Goal: Transaction & Acquisition: Purchase product/service

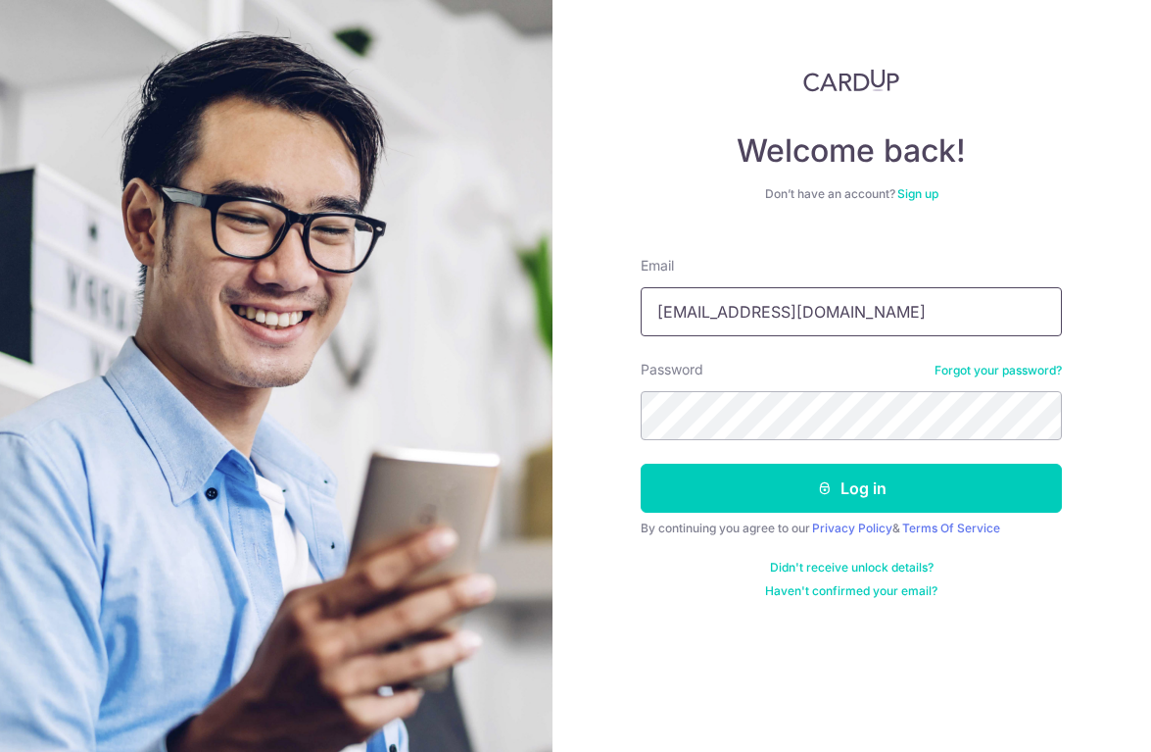
type input "[EMAIL_ADDRESS][DOMAIN_NAME]"
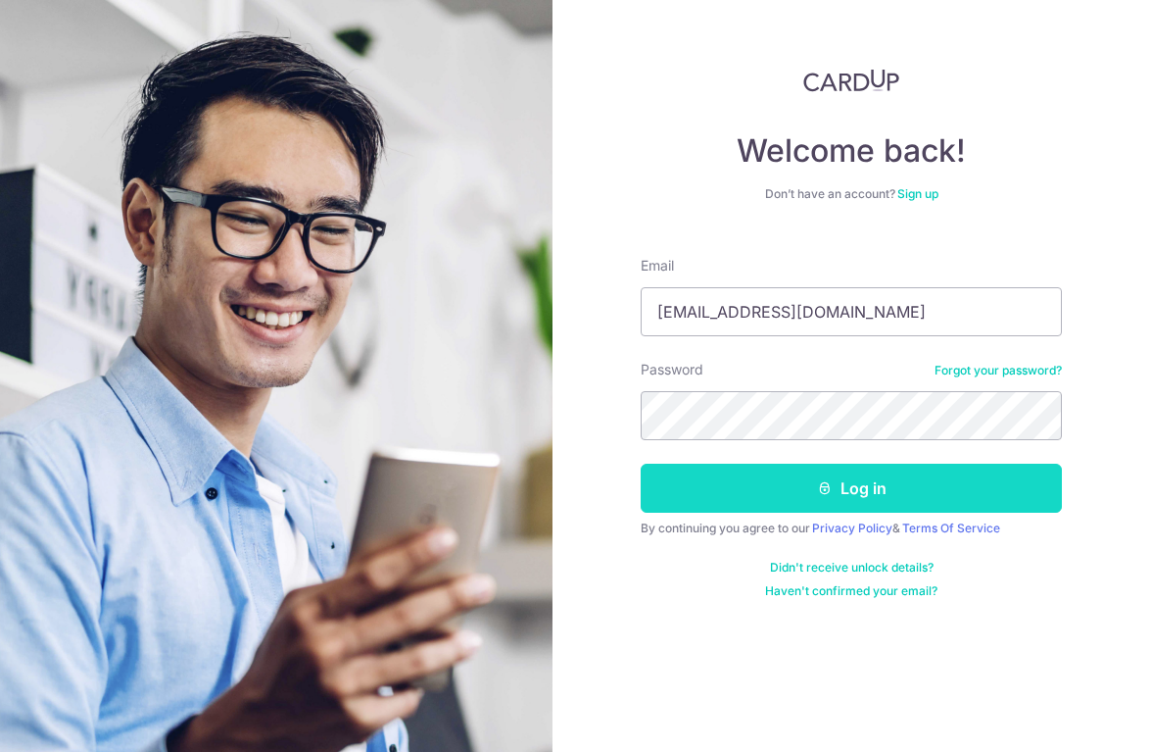
click at [740, 478] on button "Log in" at bounding box center [851, 487] width 421 height 49
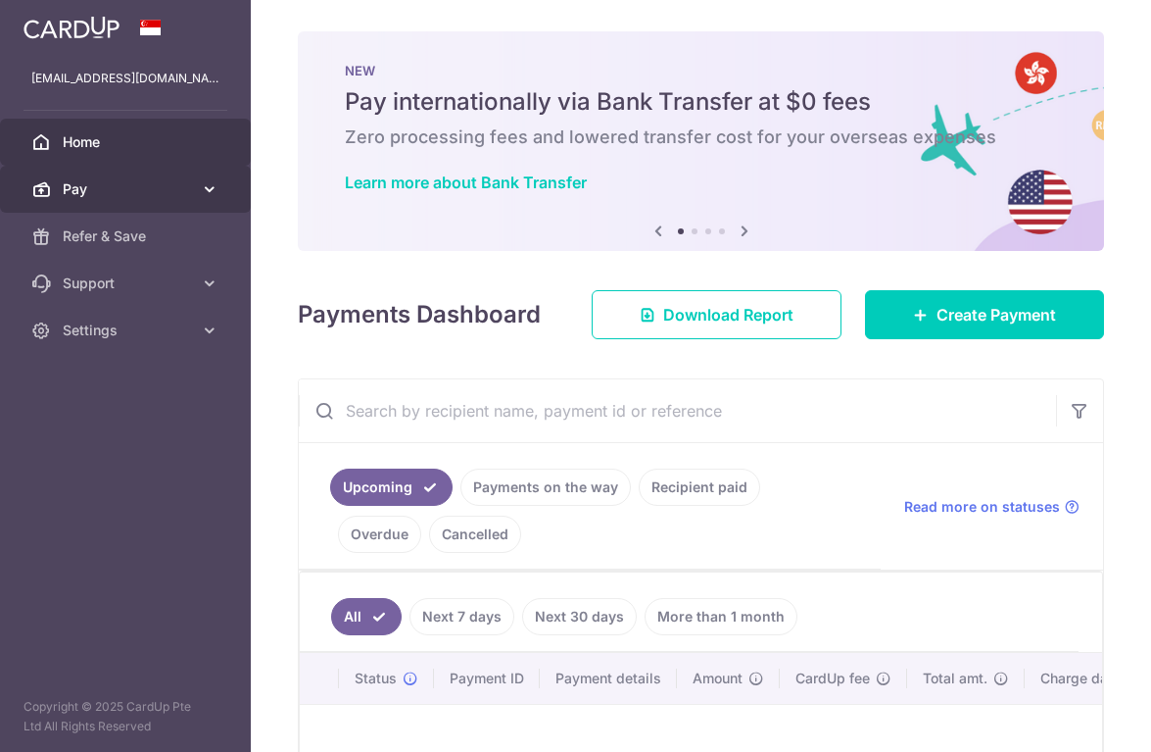
click at [106, 197] on span "Pay" at bounding box center [127, 189] width 129 height 20
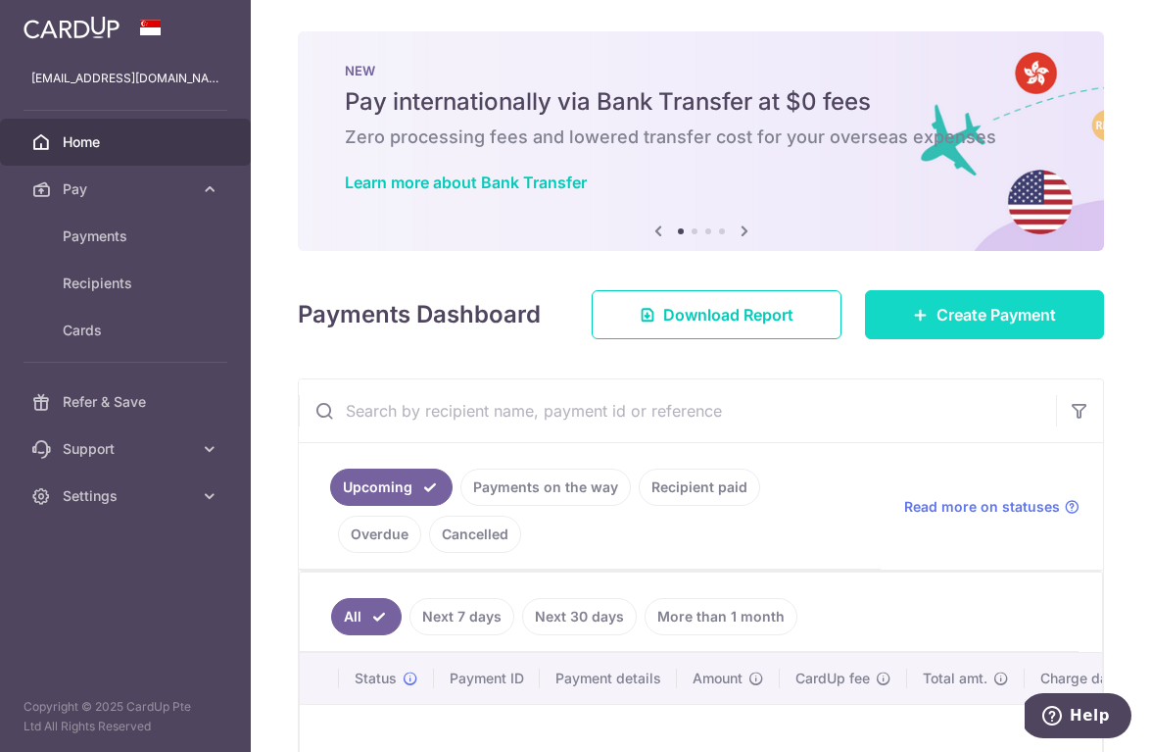
click at [939, 314] on span "Create Payment" at bounding box center [997, 315] width 120 height 24
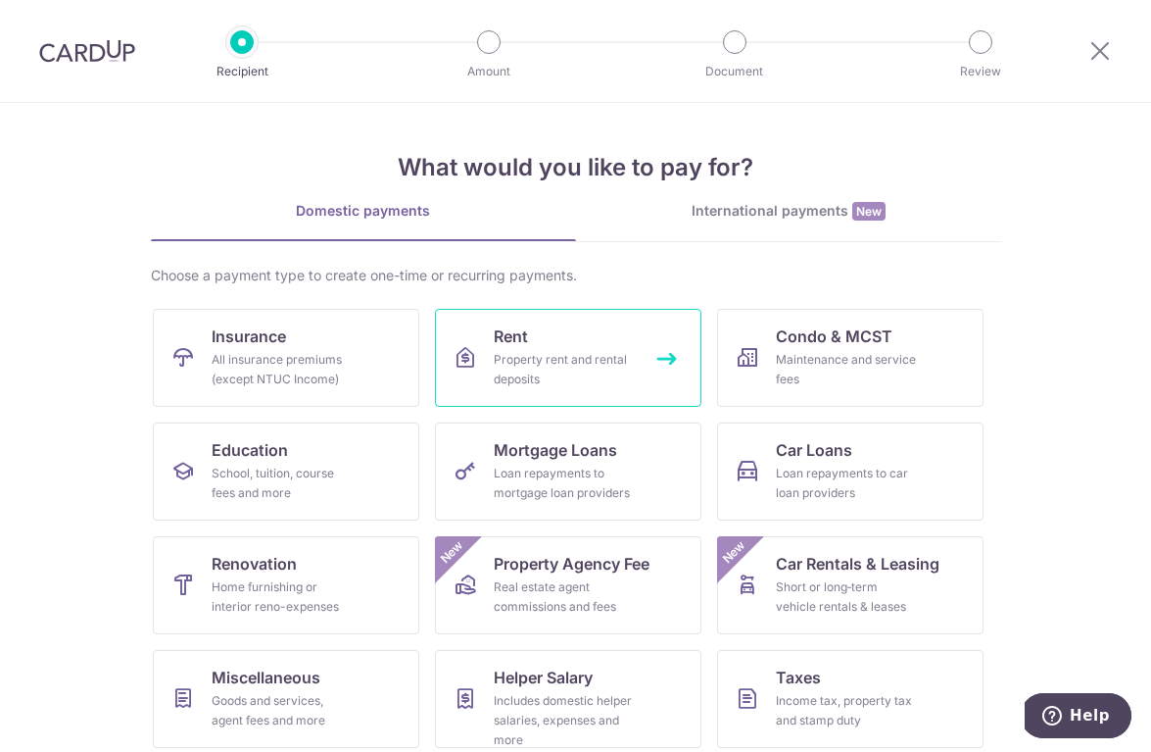
click at [513, 311] on link "Rent Property rent and rental deposits" at bounding box center [568, 358] width 267 height 98
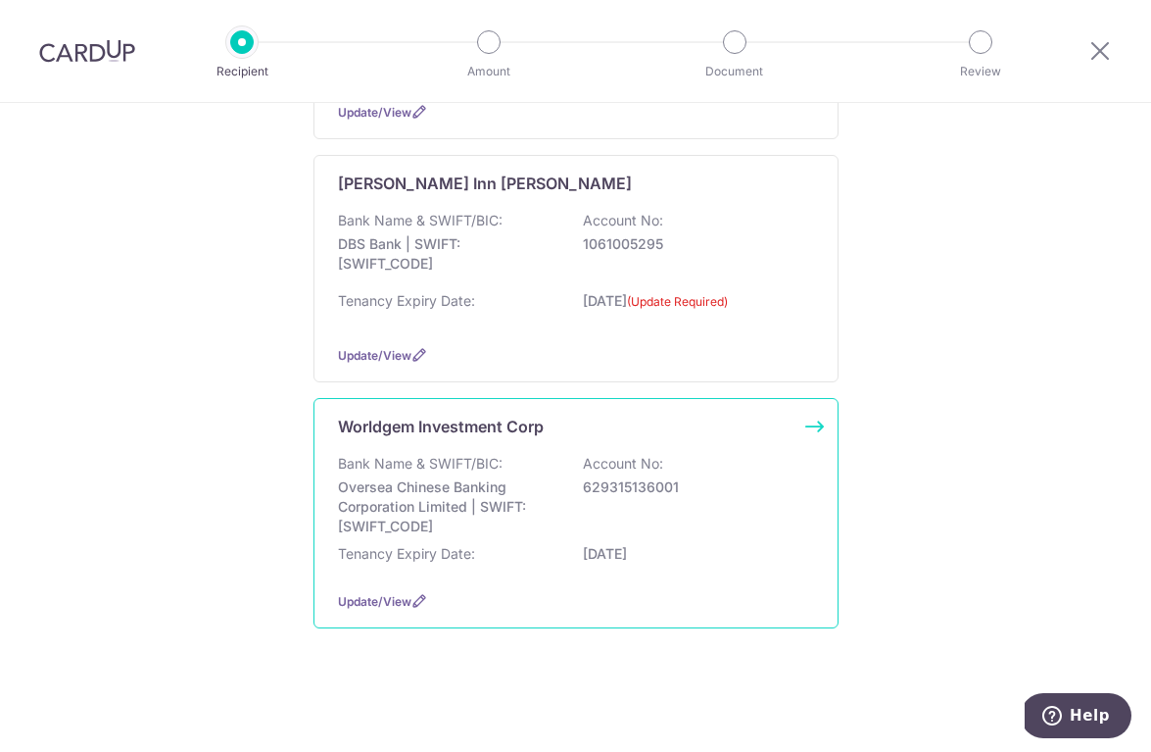
scroll to position [795, 0]
click at [726, 477] on div "Bank Name & SWIFT/BIC: Oversea Chinese Banking Corporation Limited | SWIFT: OCB…" at bounding box center [576, 495] width 476 height 82
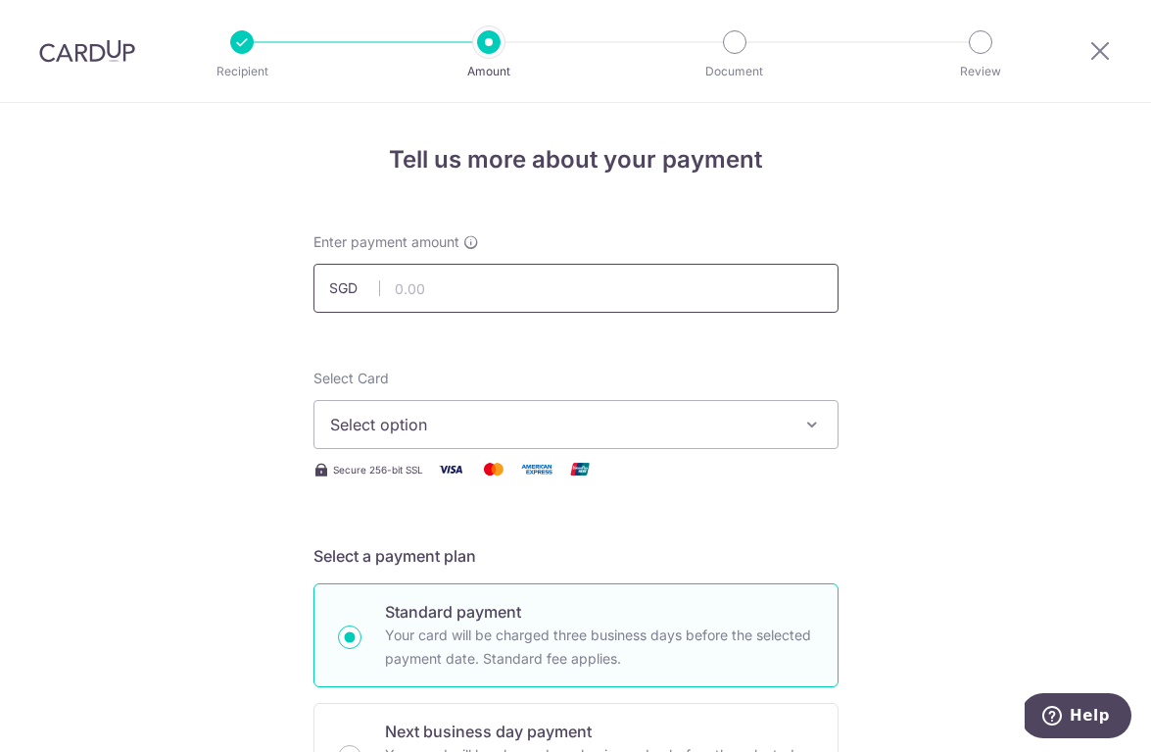
click at [418, 301] on input "text" at bounding box center [576, 288] width 525 height 49
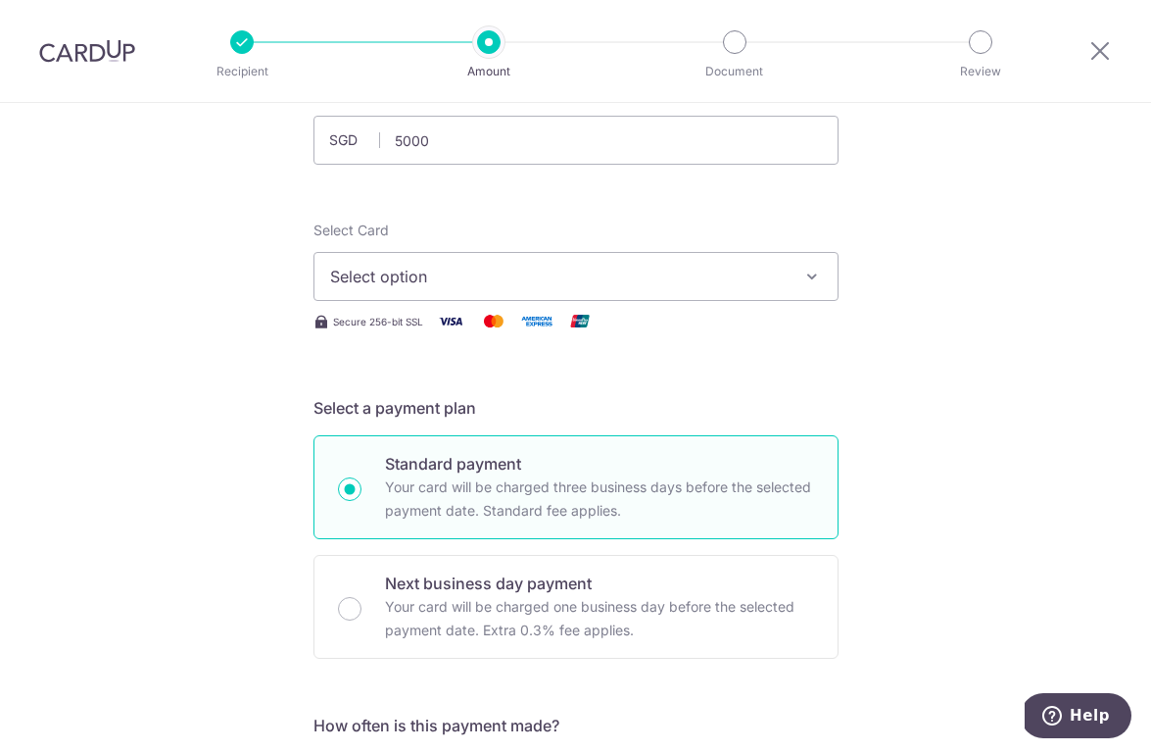
type input "5,000.00"
click at [406, 279] on span "Select option" at bounding box center [558, 277] width 457 height 24
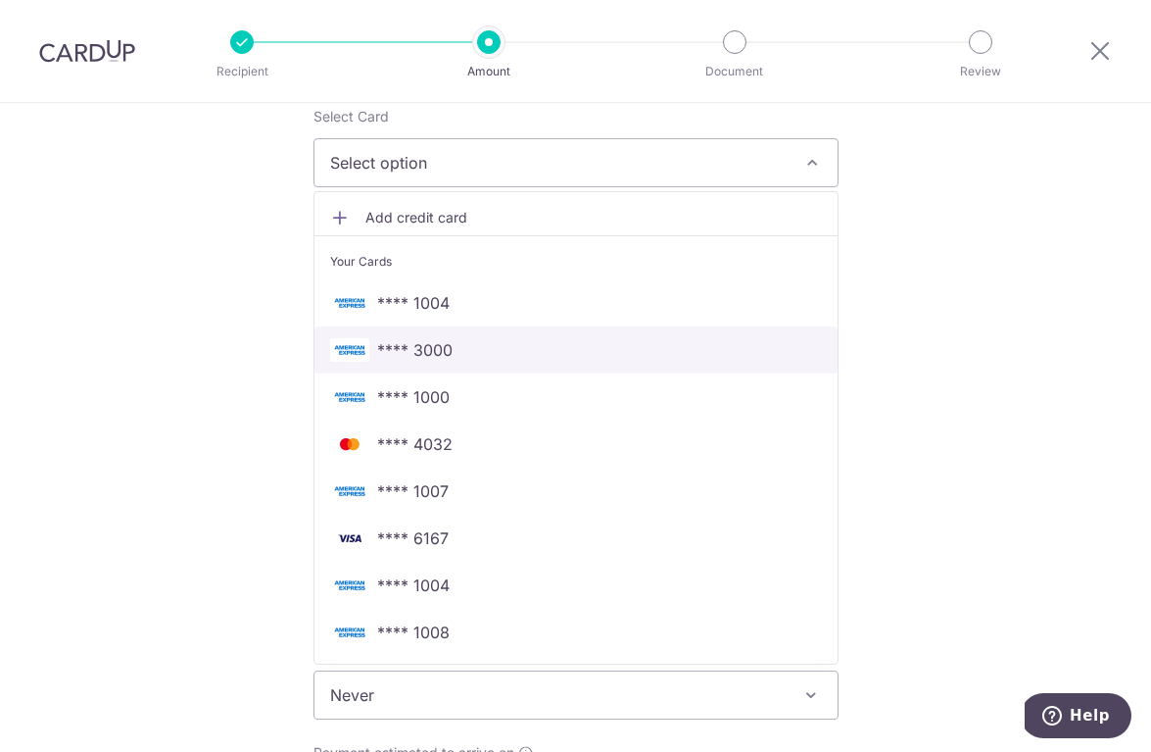
scroll to position [268, 0]
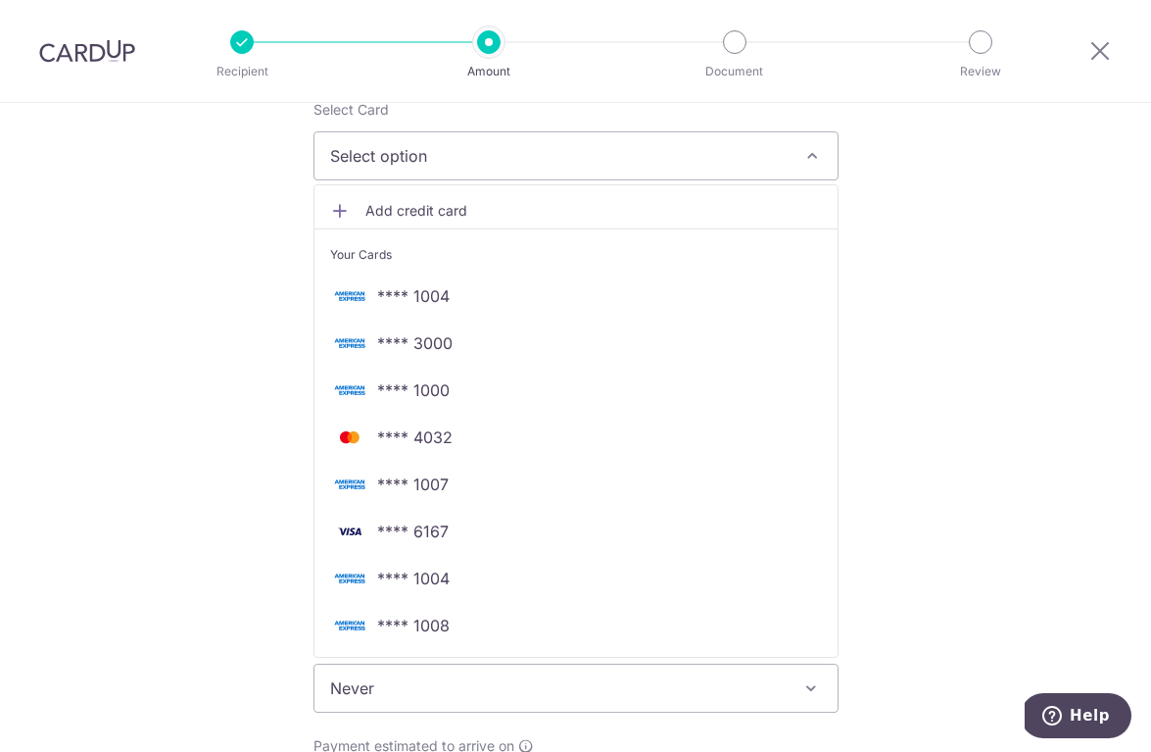
click at [427, 210] on span "Add credit card" at bounding box center [593, 211] width 457 height 20
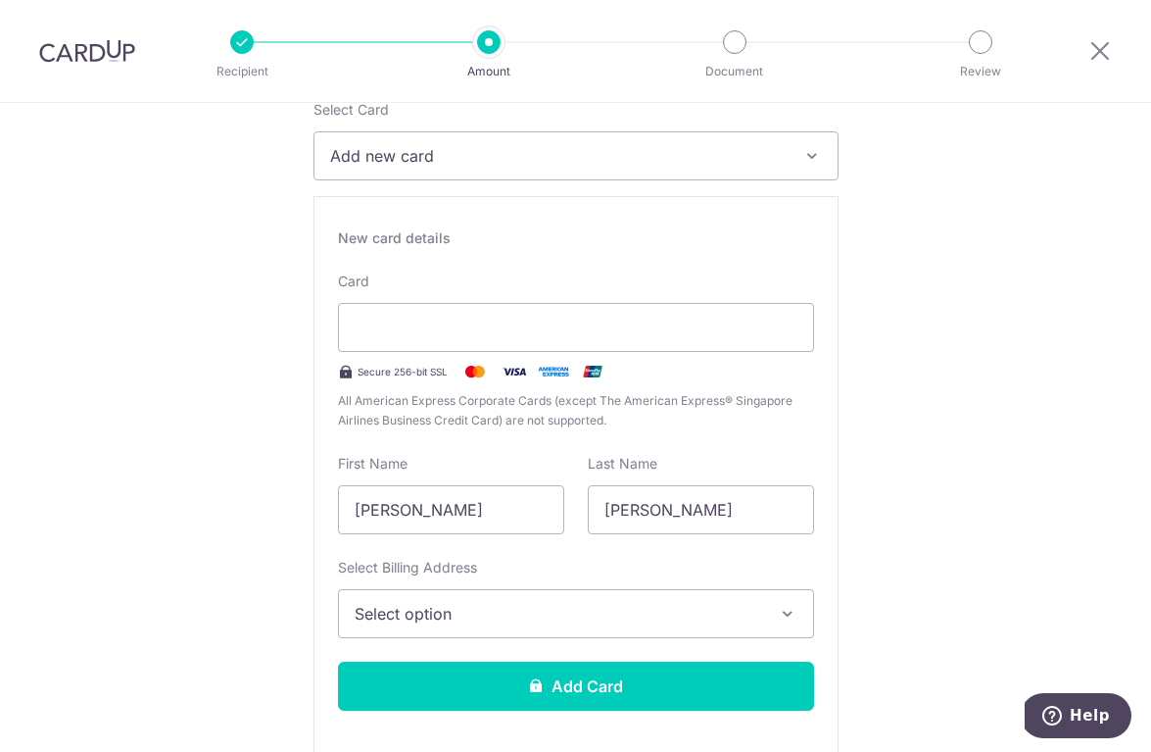
click at [453, 623] on span "Select option" at bounding box center [559, 614] width 408 height 24
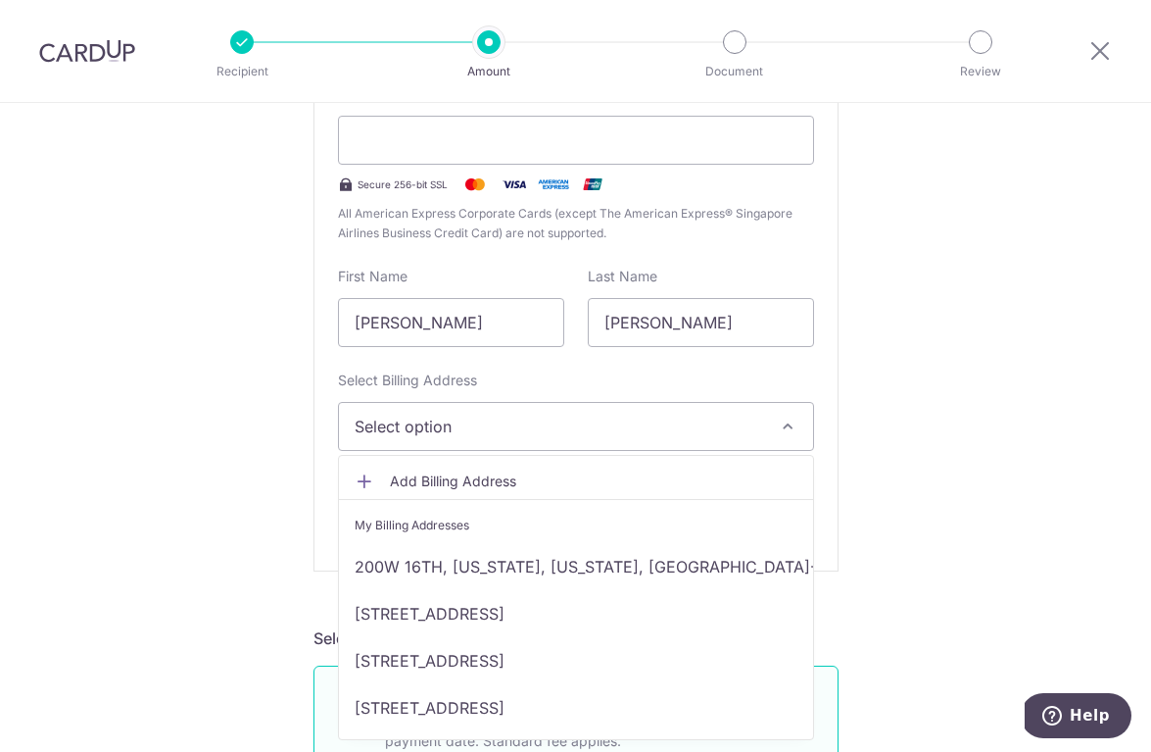
scroll to position [483, 0]
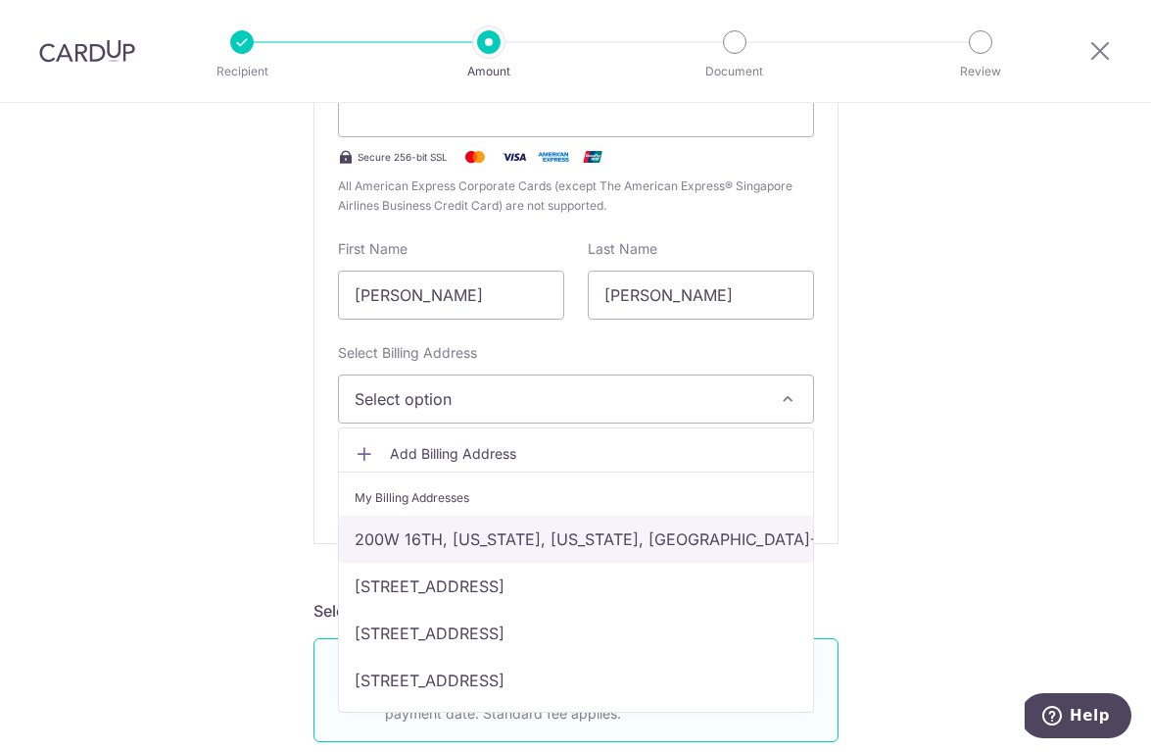
click at [508, 527] on link "200W 16TH, New York, New York, United States-10011" at bounding box center [576, 538] width 474 height 47
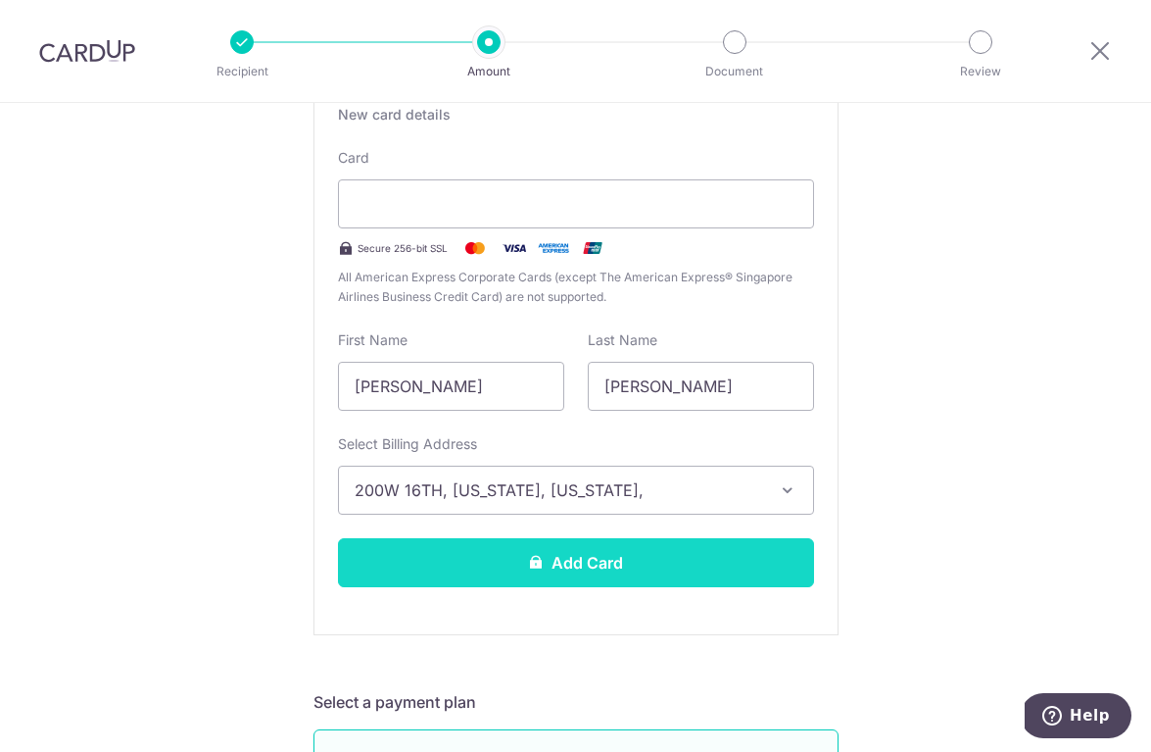
scroll to position [376, 0]
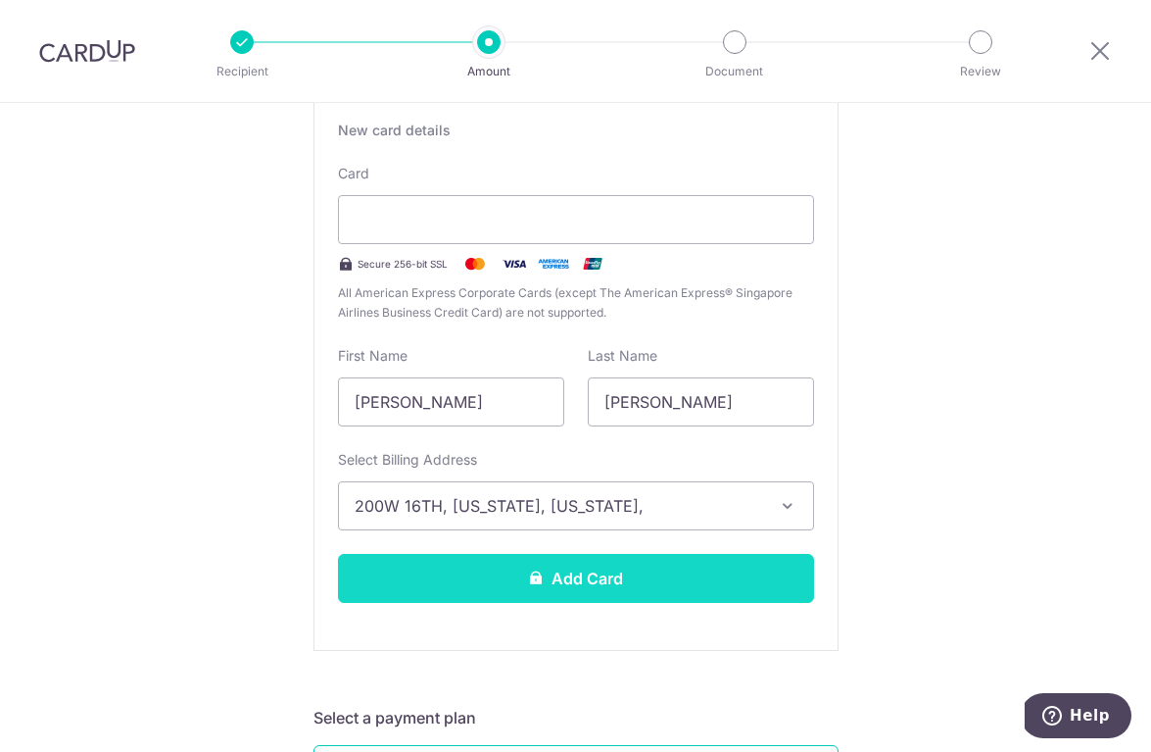
click at [593, 572] on button "Add Card" at bounding box center [576, 578] width 476 height 49
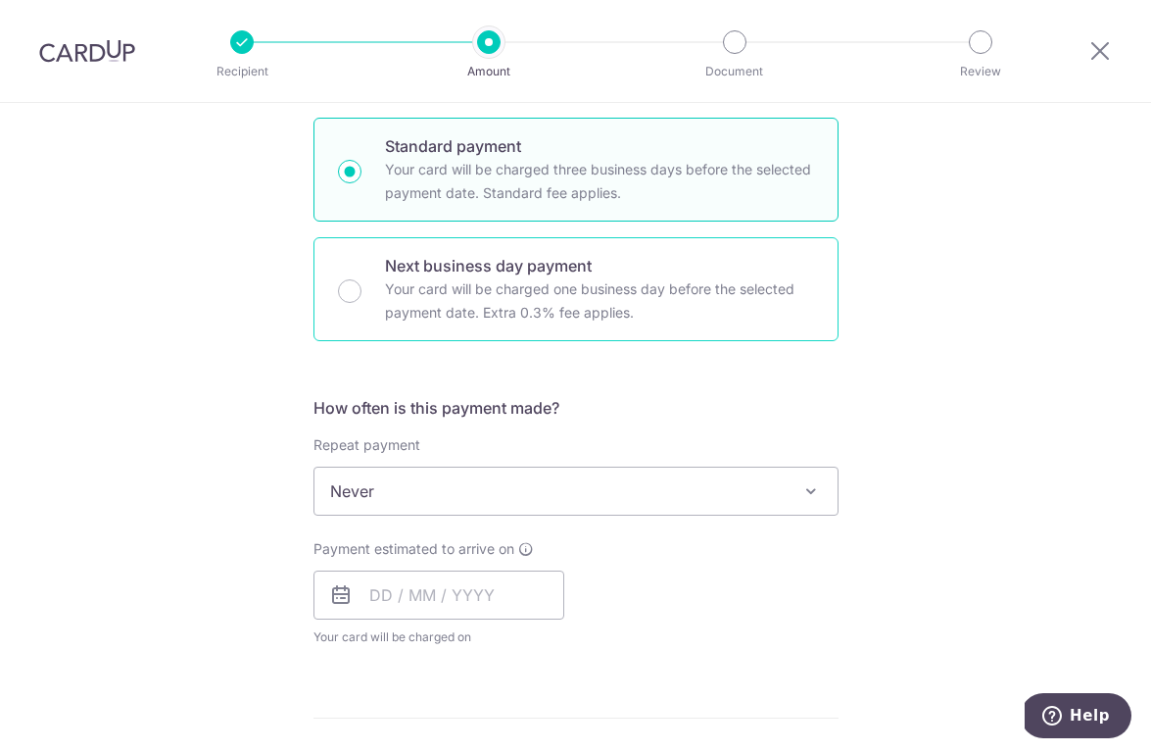
scroll to position [462, 0]
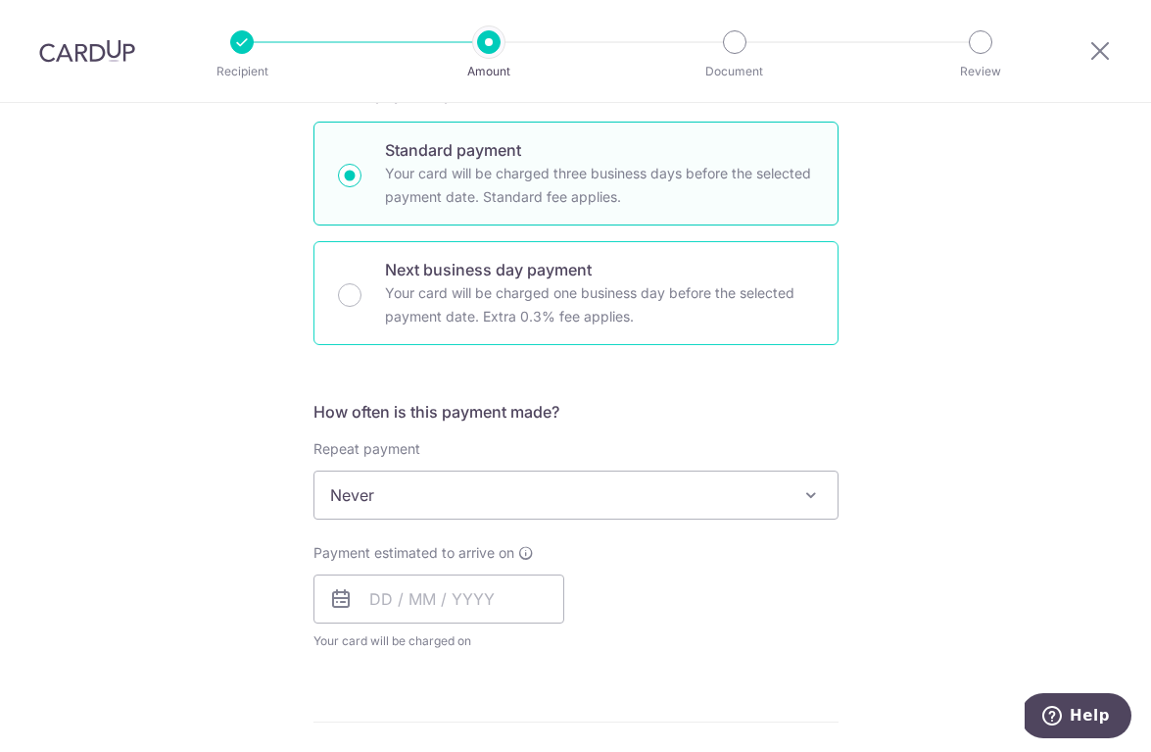
click at [413, 283] on p "Your card will be charged one business day before the selected payment date. Ex…" at bounding box center [599, 304] width 429 height 47
click at [362, 283] on input "Next business day payment Your card will be charged one business day before the…" at bounding box center [350, 295] width 24 height 24
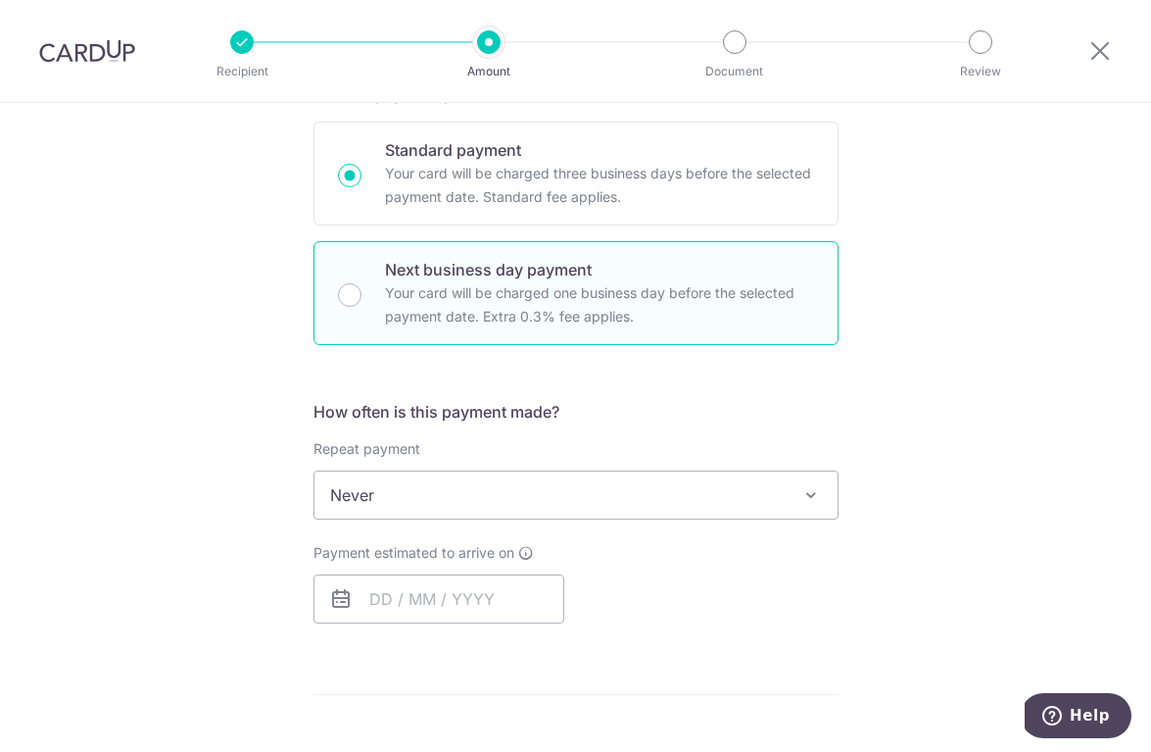
radio input "false"
radio input "true"
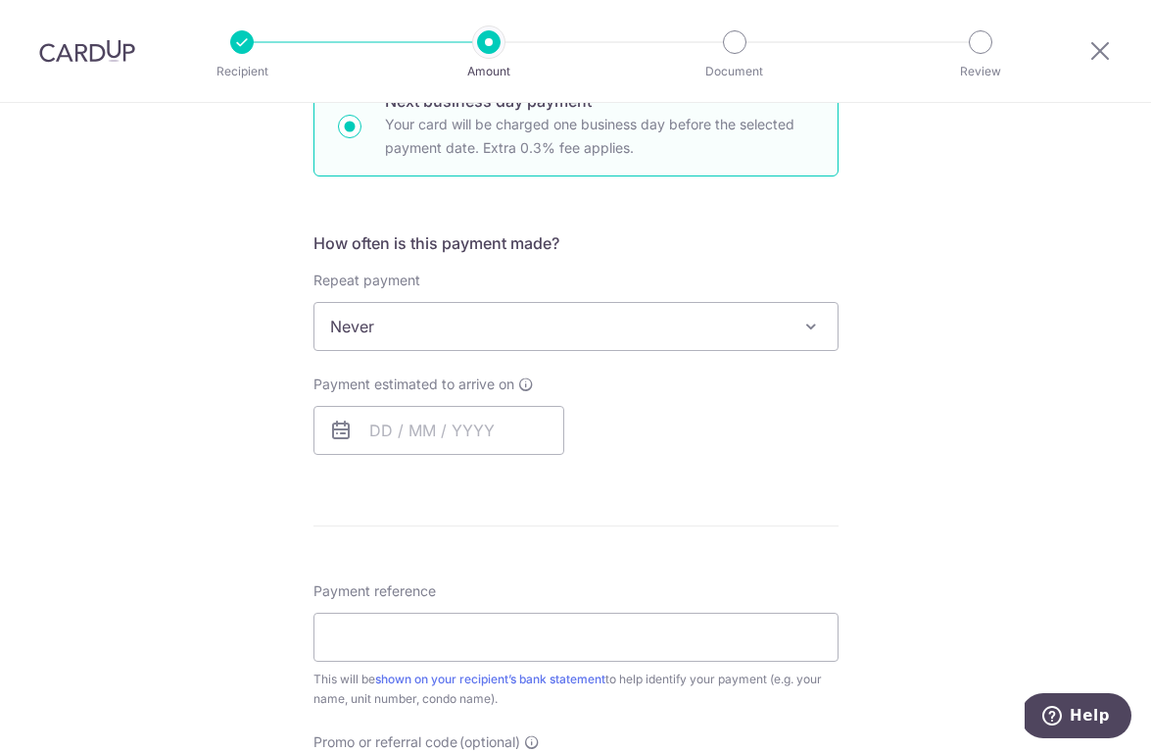
scroll to position [638, 0]
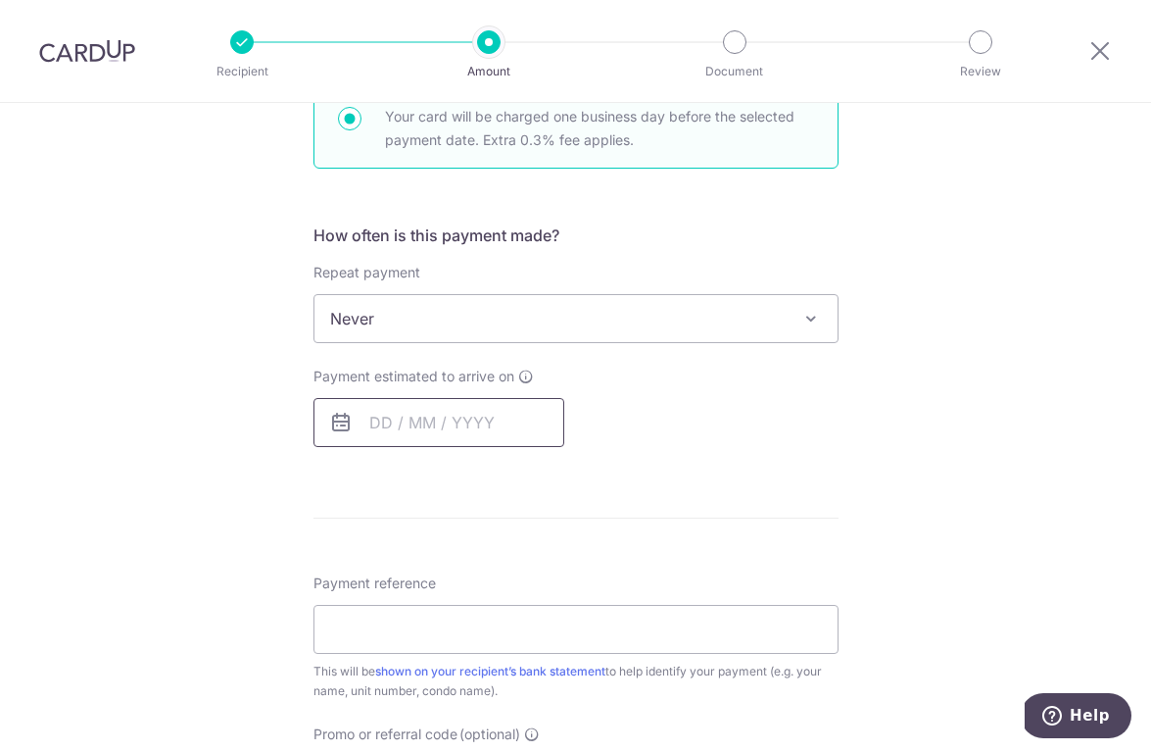
click at [407, 402] on input "text" at bounding box center [439, 422] width 251 height 49
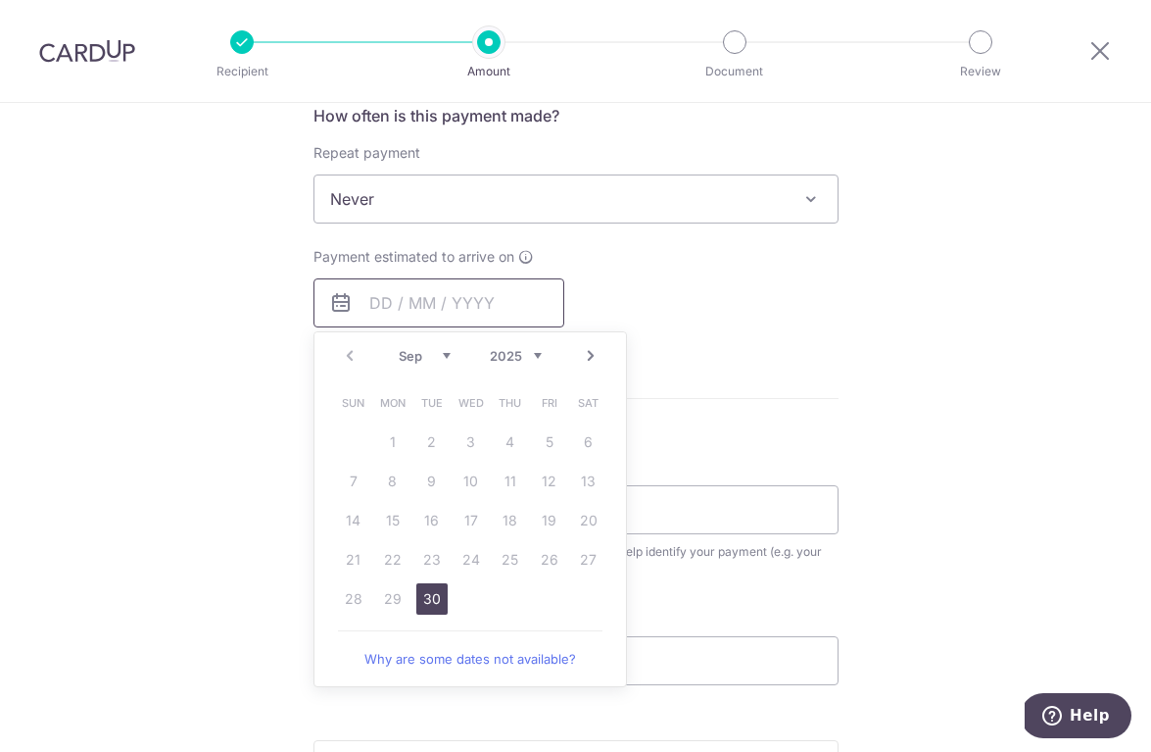
scroll to position [763, 0]
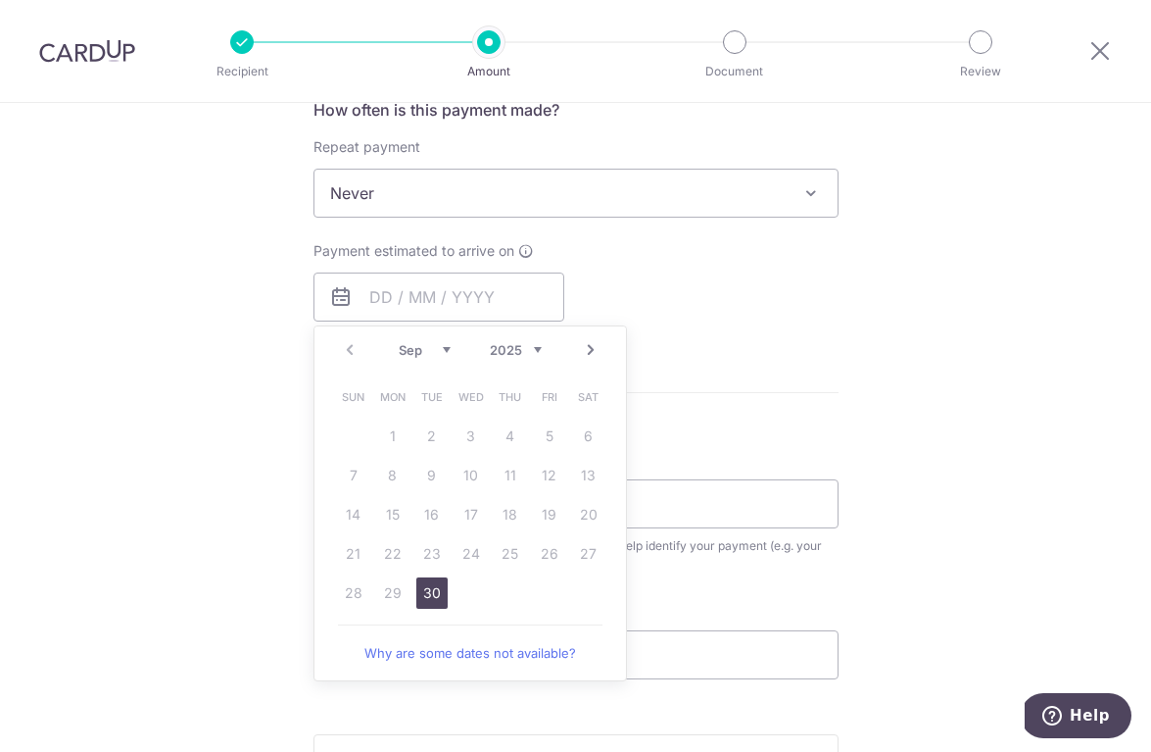
click at [426, 590] on link "30" at bounding box center [431, 592] width 31 height 31
type input "30/09/2025"
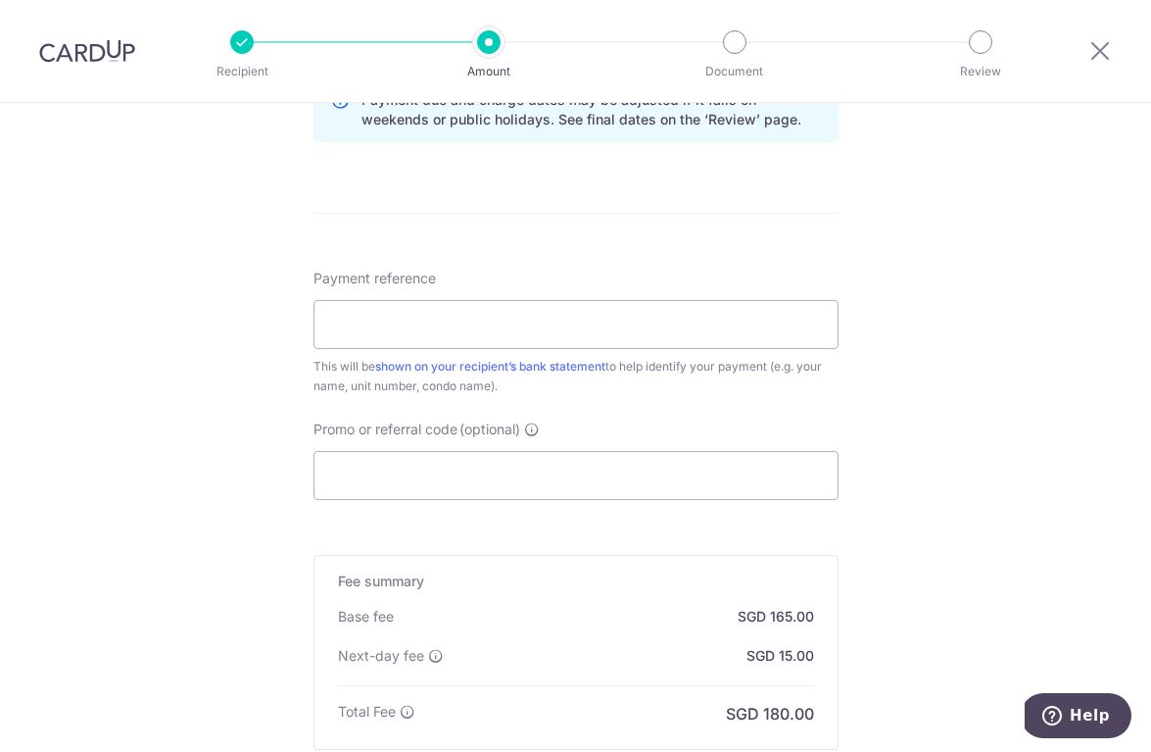
scroll to position [1070, 0]
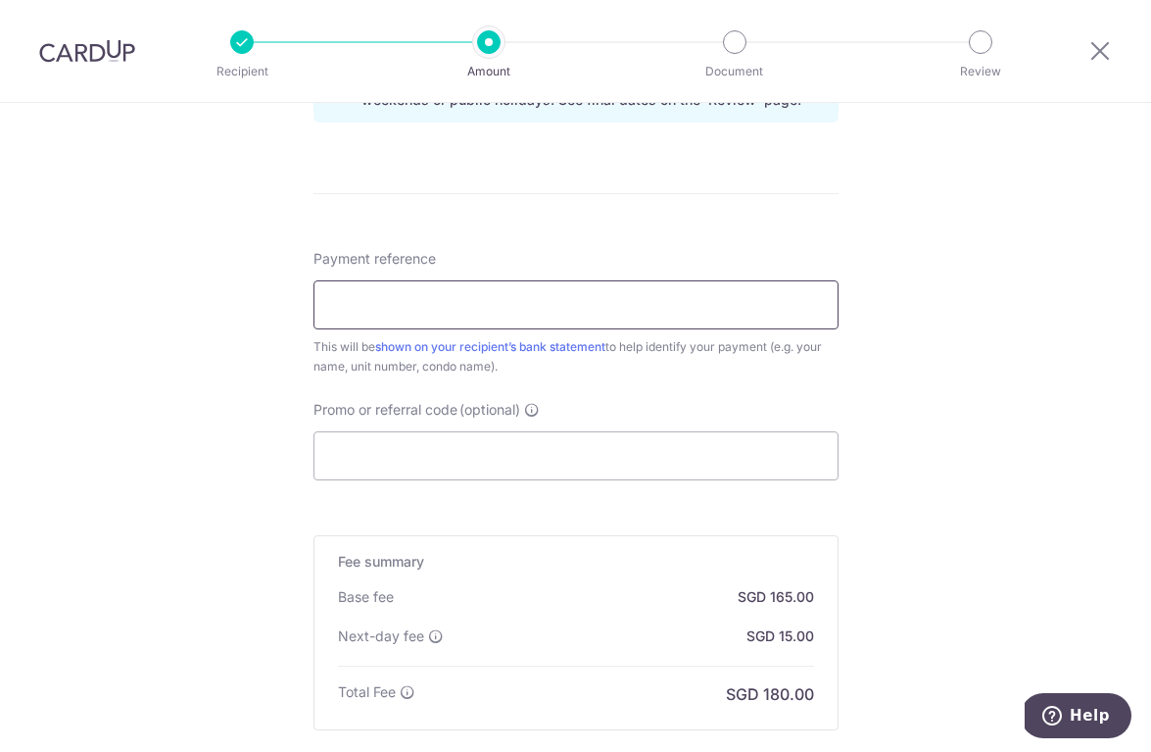
click at [330, 304] on input "Payment reference" at bounding box center [576, 304] width 525 height 49
type input "RENT 0910 TST"
click at [399, 447] on input "Promo or referral code (optional)" at bounding box center [576, 455] width 525 height 49
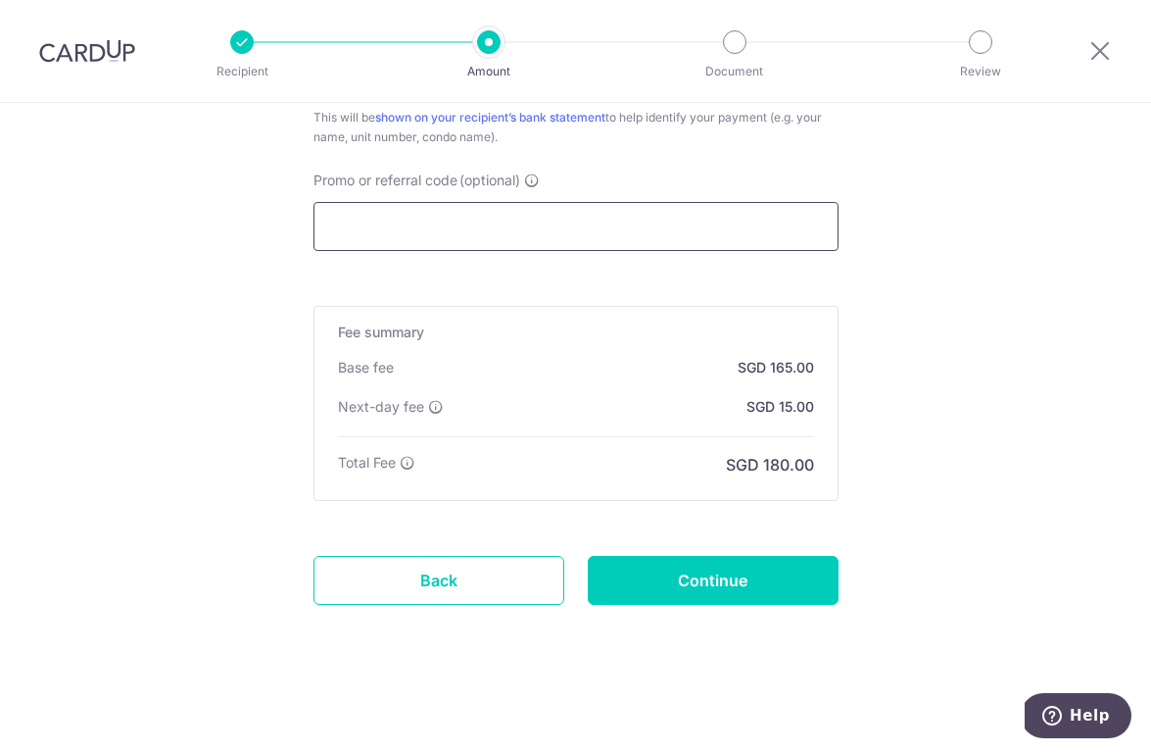
scroll to position [1299, 0]
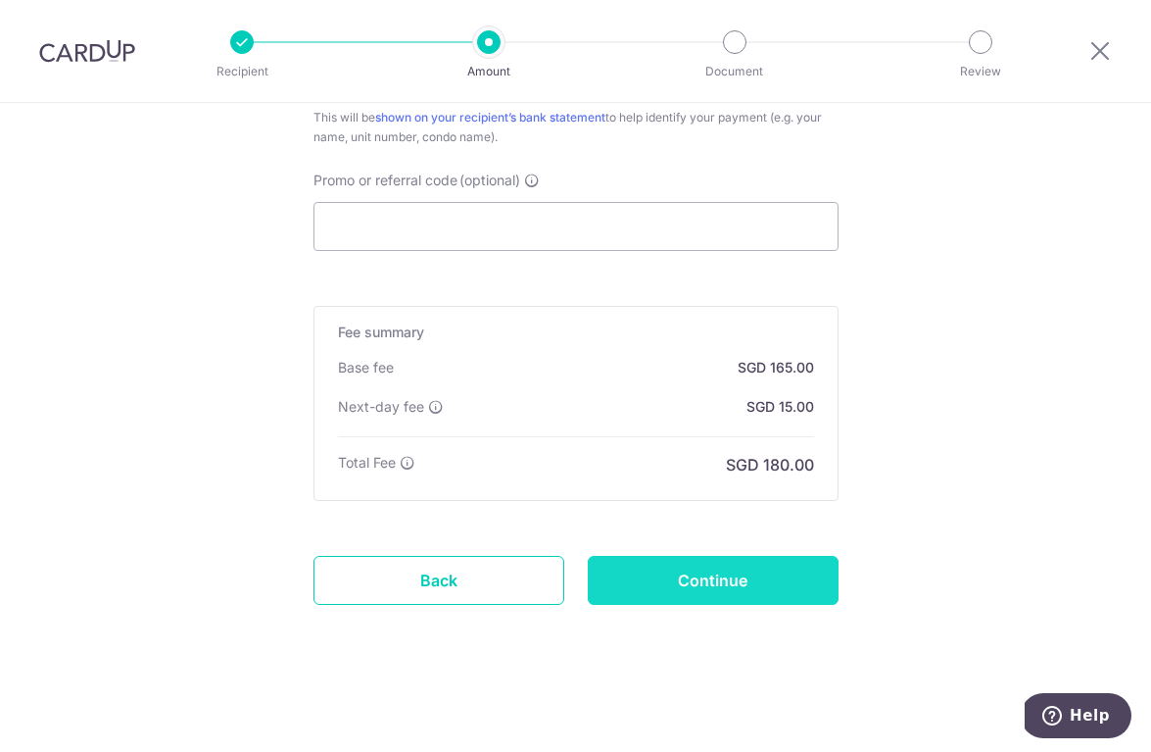
click at [708, 580] on input "Continue" at bounding box center [713, 580] width 251 height 49
type input "Create Schedule"
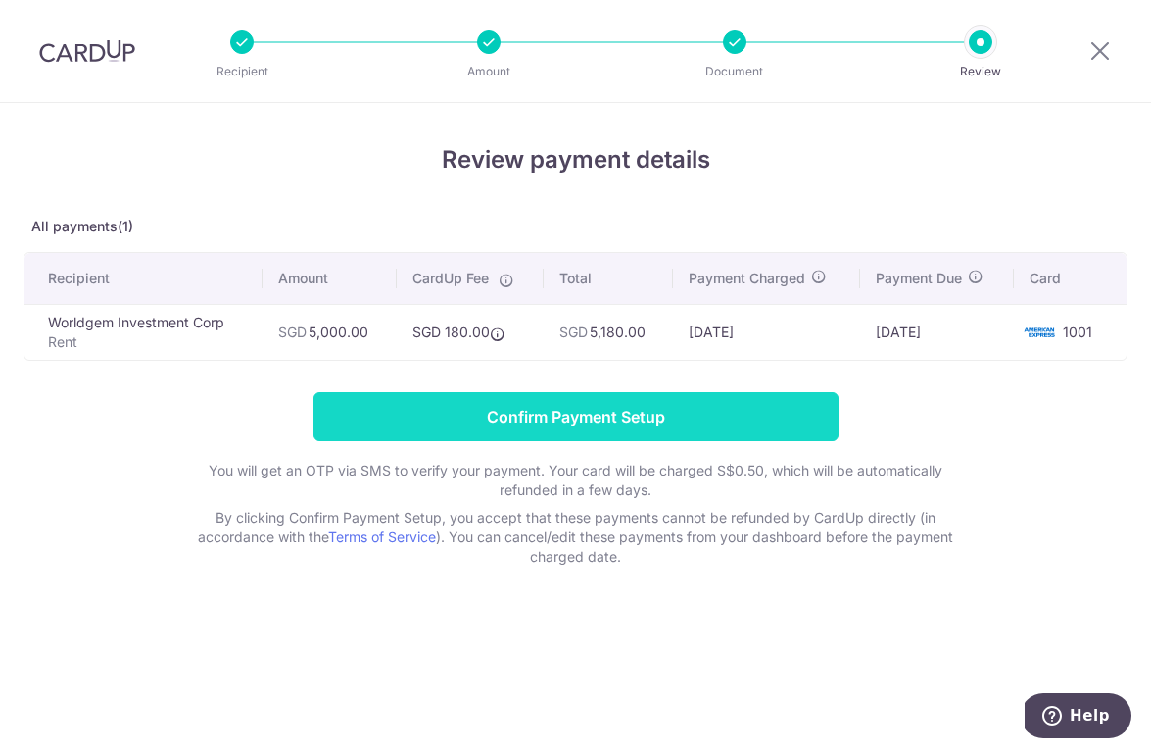
click at [506, 411] on input "Confirm Payment Setup" at bounding box center [576, 416] width 525 height 49
